Goal: Find specific page/section: Find specific page/section

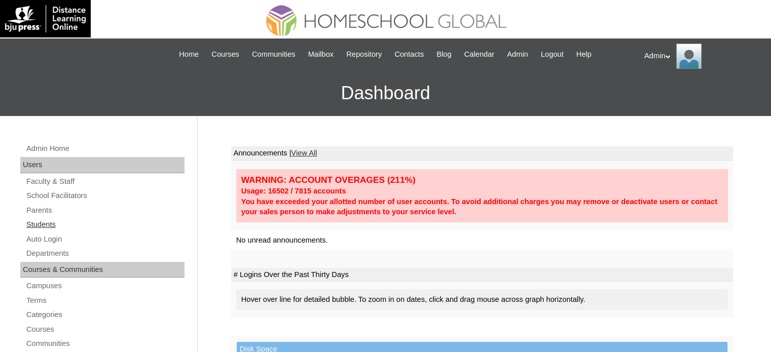
click at [41, 227] on link "Students" at bounding box center [104, 225] width 159 height 13
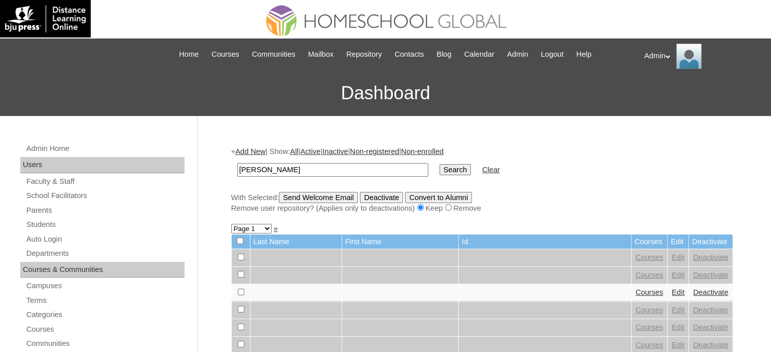
type input "[PERSON_NAME]"
click at [302, 190] on div "+ Add New | Show: All | Active | Inactive | Non-registered | Non-enrolled [PERS…" at bounding box center [482, 180] width 502 height 67
click at [440, 164] on input "Search" at bounding box center [455, 169] width 31 height 11
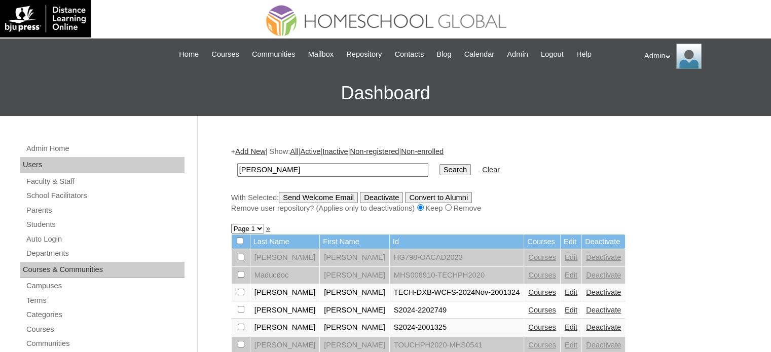
click at [528, 311] on link "Courses" at bounding box center [542, 310] width 28 height 8
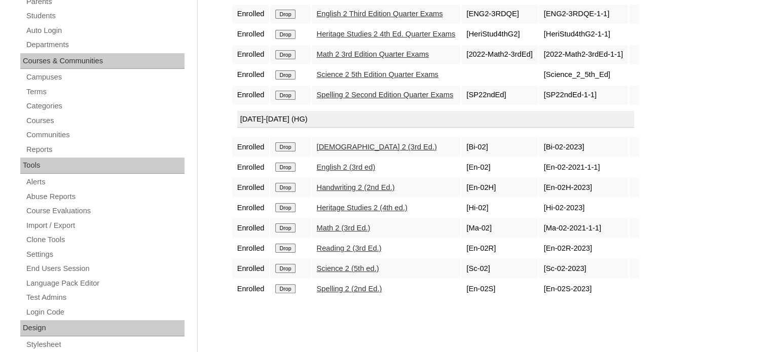
scroll to position [201, 0]
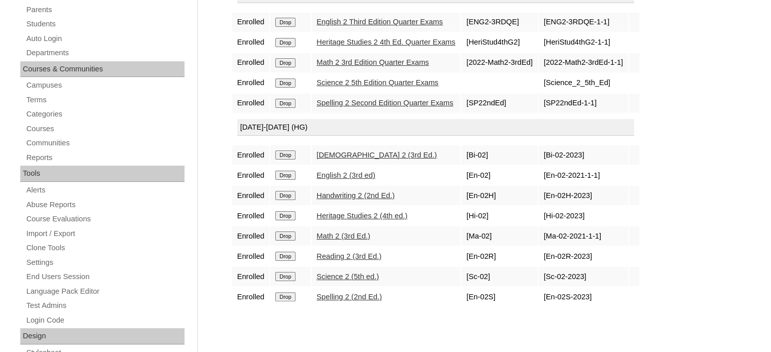
click at [369, 18] on link "English 2 Third Edition Quarter Exams" at bounding box center [380, 22] width 126 height 8
